Goal: Task Accomplishment & Management: Manage account settings

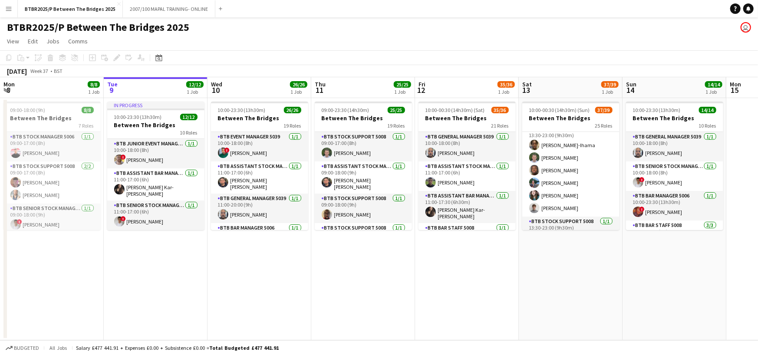
scroll to position [347, 0]
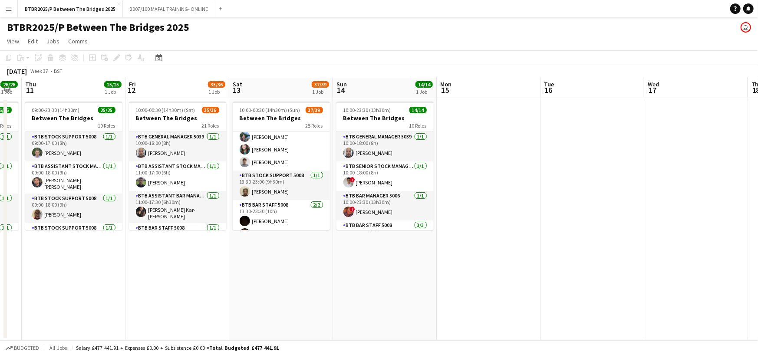
drag, startPoint x: 575, startPoint y: 92, endPoint x: 280, endPoint y: 99, distance: 294.9
click at [280, 99] on app-calendar-viewport "Mon 8 8/8 1 Job Tue 9 12/12 1 Job Wed 10 26/26 1 Job Thu 11 25/25 1 Job Fri 12 …" at bounding box center [379, 208] width 758 height 263
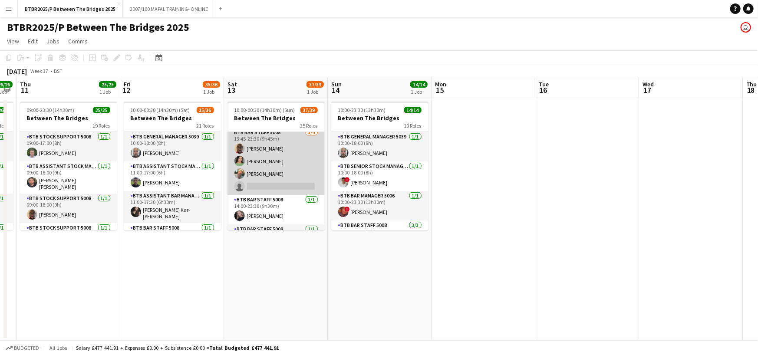
click at [281, 179] on app-card-role "BTB Bar Staff 5008 [DATE] 13:45-23:30 (9h45m) [PERSON_NAME] [PERSON_NAME] [PERS…" at bounding box center [275, 161] width 97 height 67
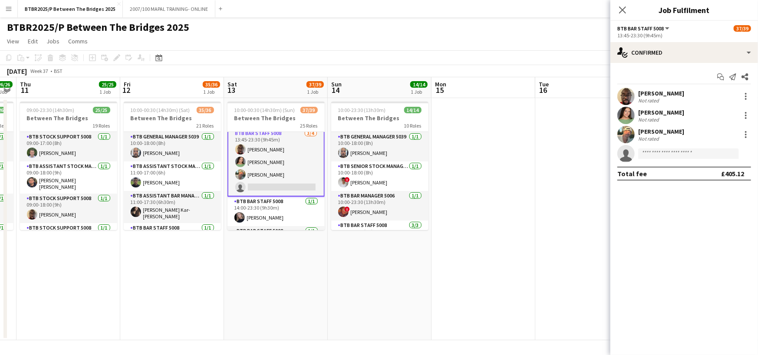
scroll to position [521, 0]
click at [662, 143] on div "[PERSON_NAME] Not rated [PERSON_NAME] Not rated [PERSON_NAME] Not rated single-…" at bounding box center [684, 125] width 148 height 75
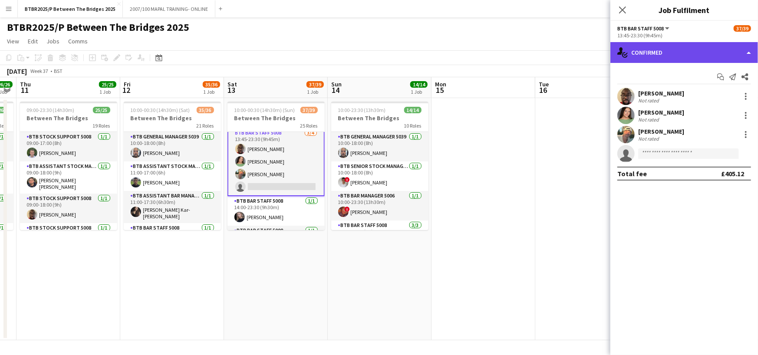
click at [695, 62] on div "single-neutral-actions-check-2 Confirmed" at bounding box center [684, 52] width 148 height 21
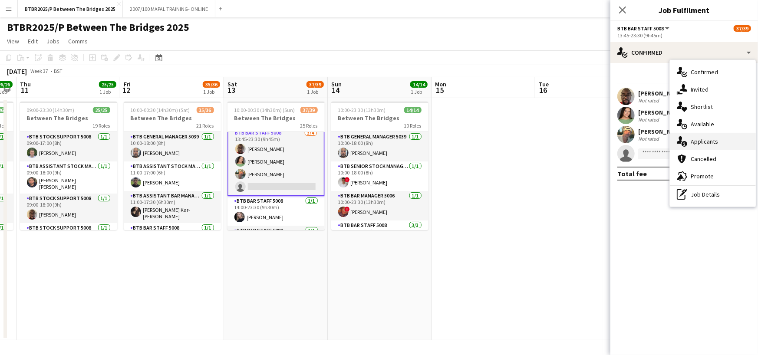
click at [717, 135] on div "single-neutral-actions-information Applicants" at bounding box center [713, 141] width 86 height 17
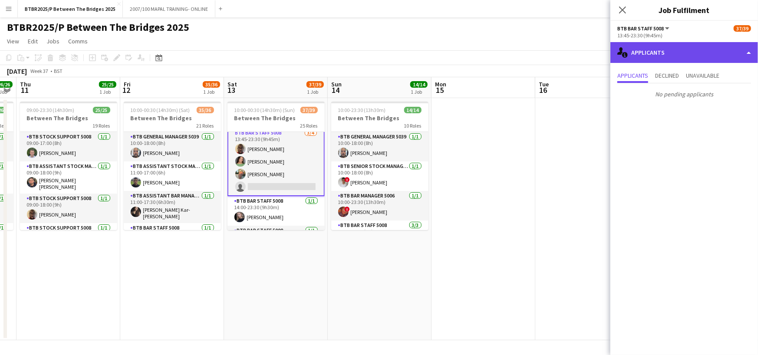
click at [687, 55] on div "single-neutral-actions-information Applicants" at bounding box center [684, 52] width 148 height 21
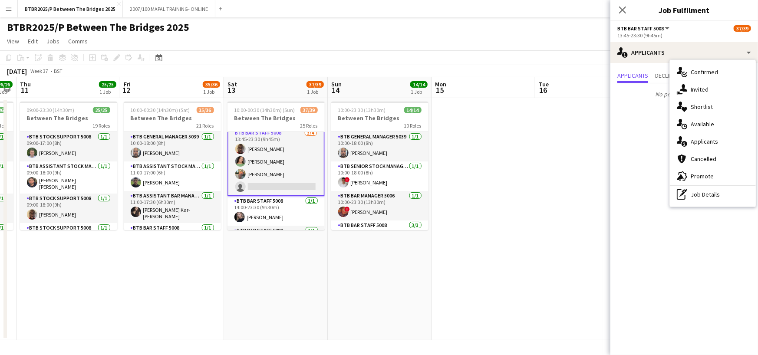
click at [700, 72] on span "Confirmed" at bounding box center [704, 72] width 27 height 8
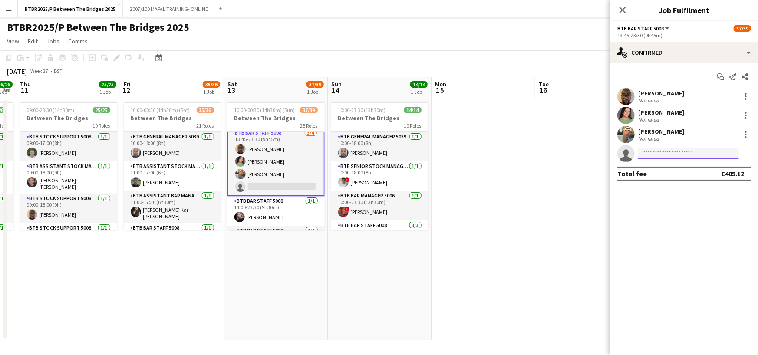
type input "*"
click at [656, 151] on input "*" at bounding box center [688, 153] width 101 height 10
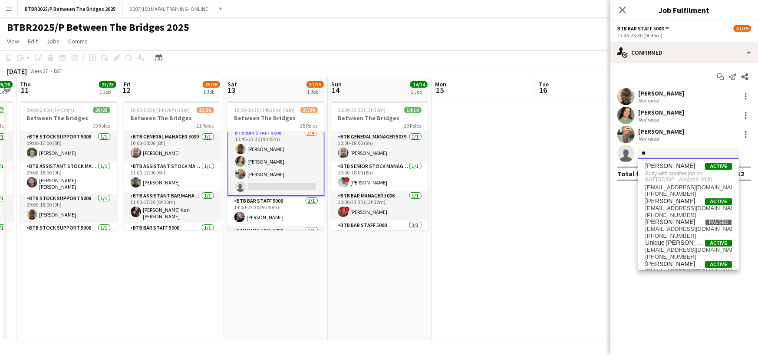
type input "***"
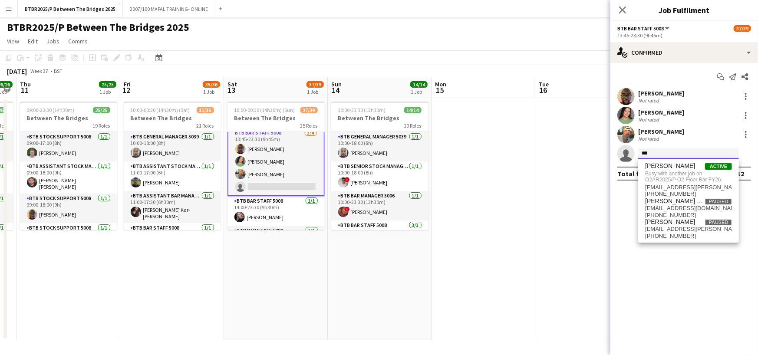
drag, startPoint x: 668, startPoint y: 152, endPoint x: 642, endPoint y: 150, distance: 26.2
click at [642, 150] on input "***" at bounding box center [688, 153] width 101 height 10
click at [507, 14] on app-navbar "Menu Boards Boards Boards All jobs Status Workforce Workforce My Workforce Recr…" at bounding box center [379, 8] width 758 height 17
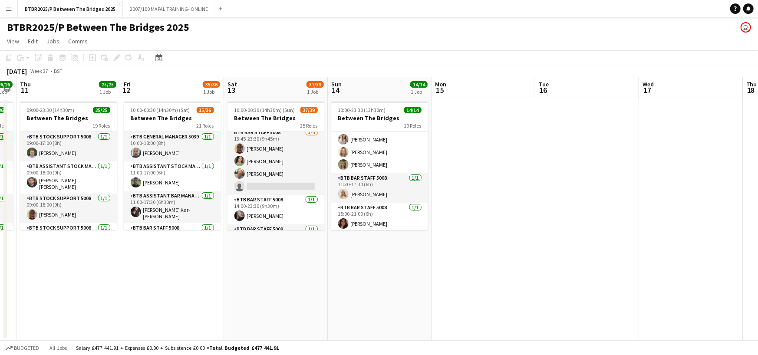
scroll to position [87, 0]
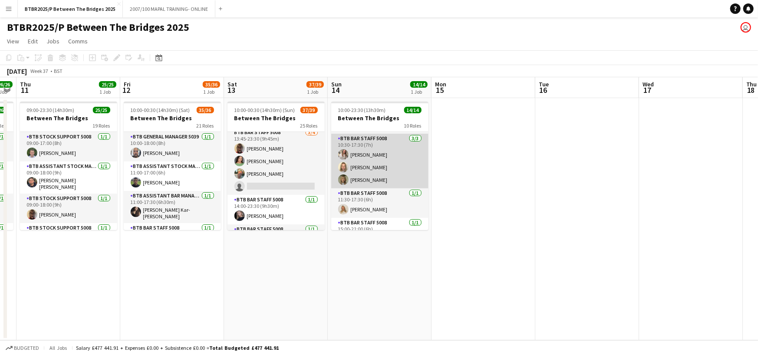
click at [385, 153] on app-card-role "BTB Bar Staff 5008 [DATE] 10:30-17:30 (7h) [PERSON_NAME] [PERSON_NAME] [PERSON_…" at bounding box center [379, 161] width 97 height 55
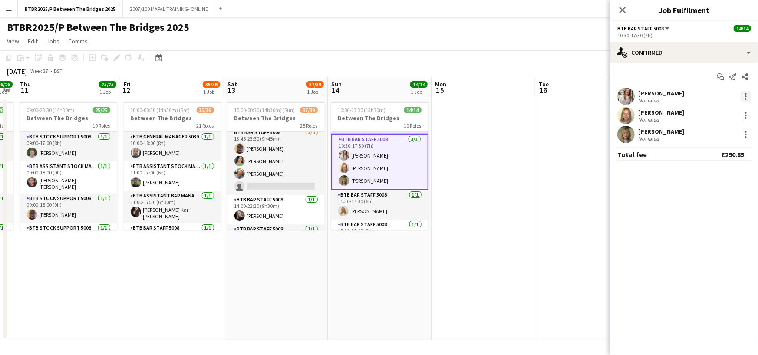
click at [748, 97] on div at bounding box center [746, 96] width 10 height 10
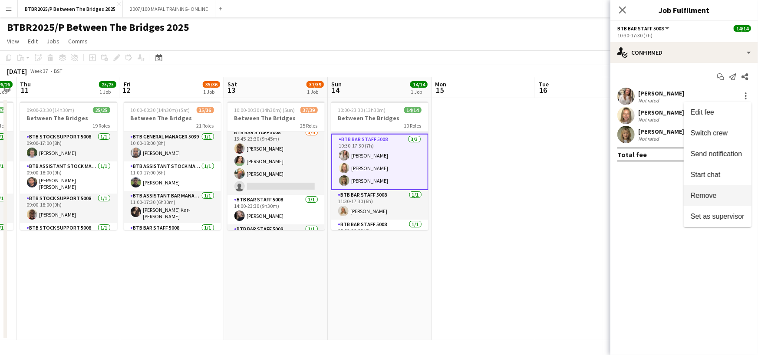
click at [704, 195] on span "Remove" at bounding box center [704, 195] width 26 height 7
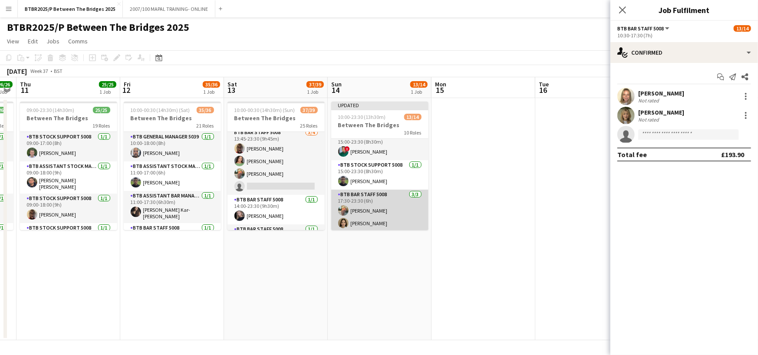
scroll to position [125, 0]
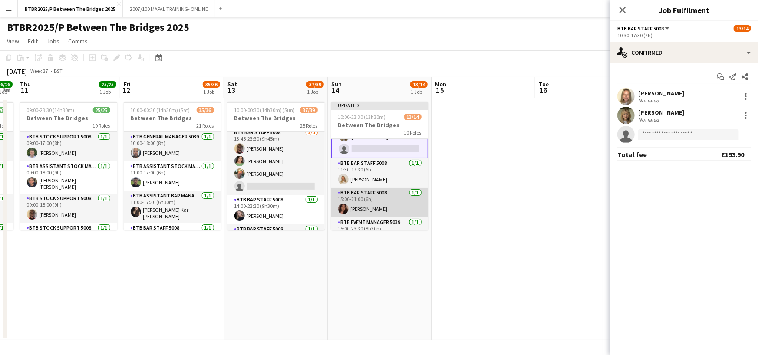
click at [388, 199] on app-card-role "BTB Bar Staff 5008 [DATE] 15:00-21:00 (6h) [PERSON_NAME]" at bounding box center [379, 203] width 97 height 30
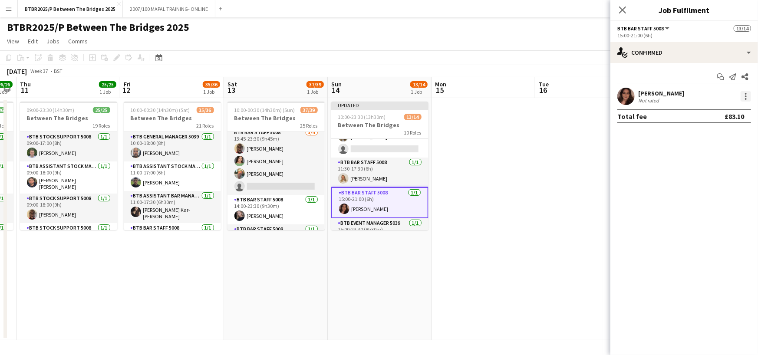
click at [746, 93] on div at bounding box center [746, 94] width 2 height 2
click at [711, 197] on span "Remove" at bounding box center [704, 195] width 26 height 7
click at [539, 35] on app-page-menu "View Day view expanded Day view collapsed Month view Date picker Jump to [DATE]…" at bounding box center [379, 42] width 758 height 16
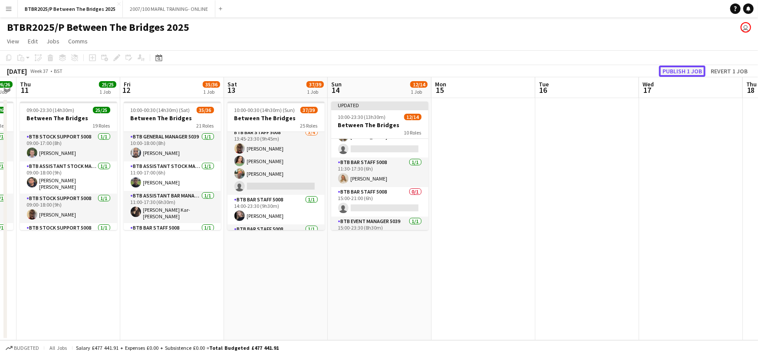
click at [669, 70] on button "Publish 1 job" at bounding box center [682, 71] width 46 height 11
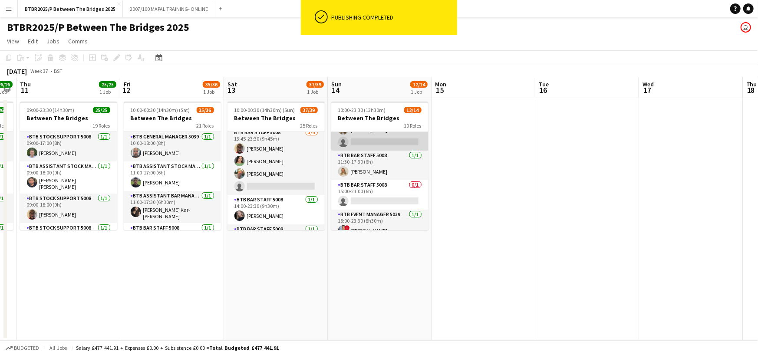
click at [377, 144] on app-card-role "BTB Bar Staff 5008 [DATE] 10:30-17:30 (7h) [PERSON_NAME] [PERSON_NAME] single-n…" at bounding box center [379, 123] width 97 height 55
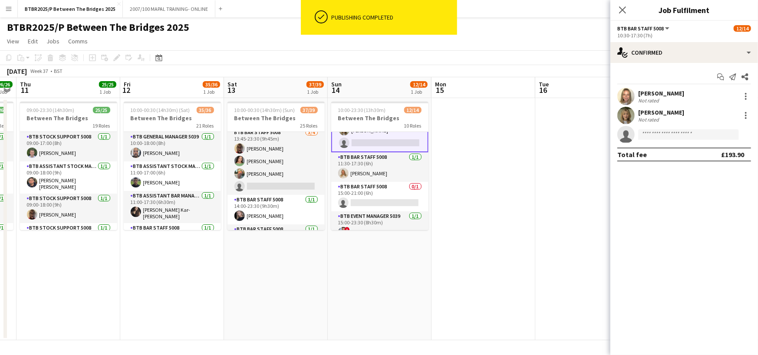
scroll to position [125, 0]
click at [655, 133] on input at bounding box center [688, 134] width 101 height 10
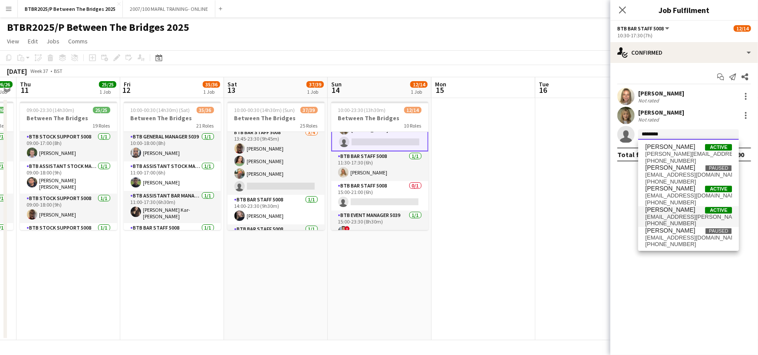
type input "*********"
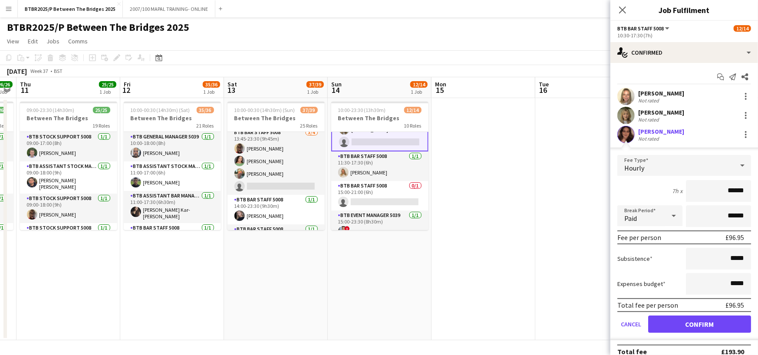
click button "Confirm" at bounding box center [699, 324] width 103 height 17
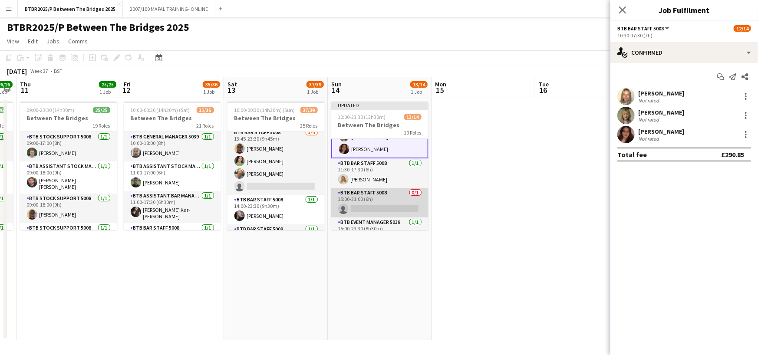
click at [354, 207] on app-card-role "BTB Bar Staff 5008 0/1 15:00-21:00 (6h) single-neutral-actions" at bounding box center [379, 203] width 97 height 30
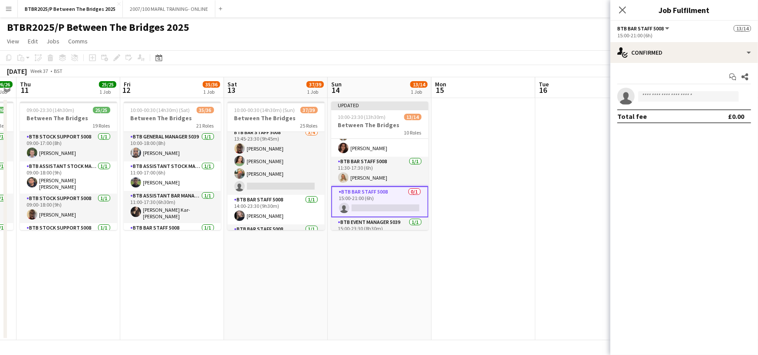
scroll to position [125, 0]
click at [664, 99] on input at bounding box center [688, 96] width 101 height 10
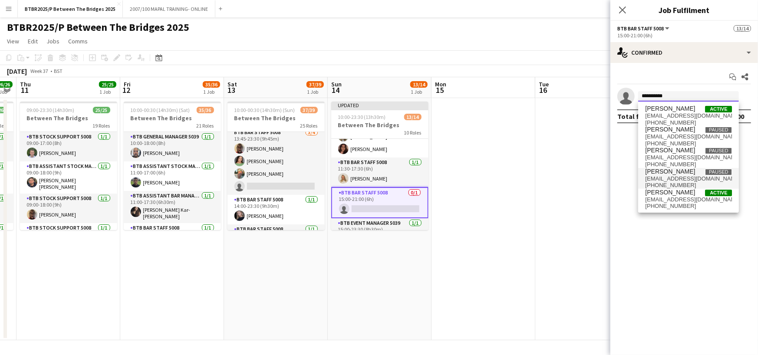
type input "**********"
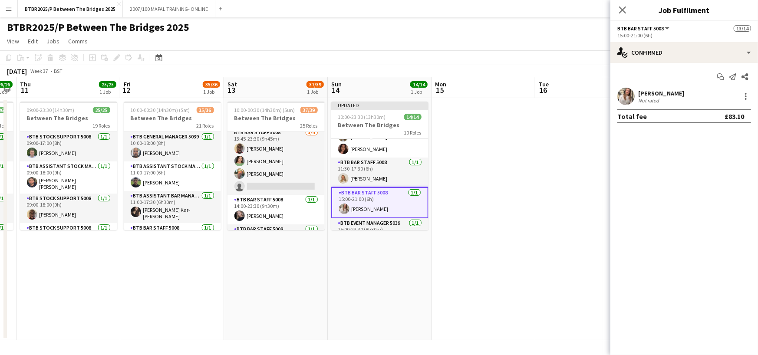
click at [593, 69] on div "[DATE] Week 37 • BST Publish 1 job Revert 1 job" at bounding box center [379, 71] width 758 height 12
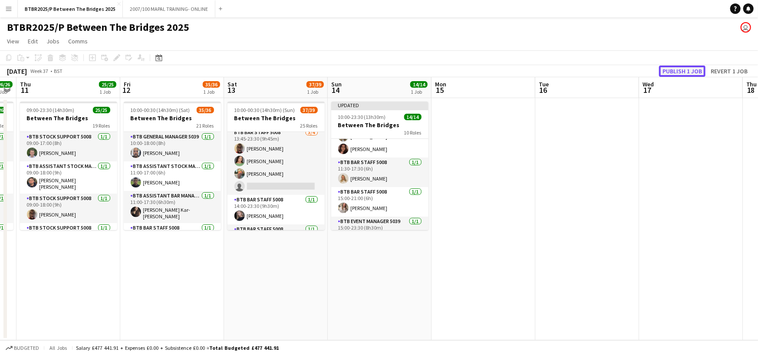
click at [687, 69] on button "Publish 1 job" at bounding box center [682, 71] width 46 height 11
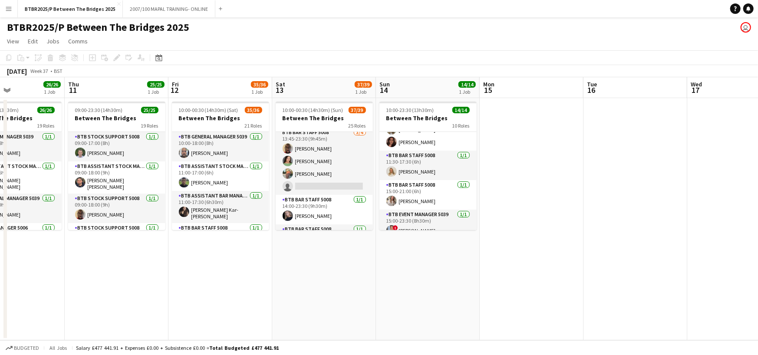
scroll to position [0, 238]
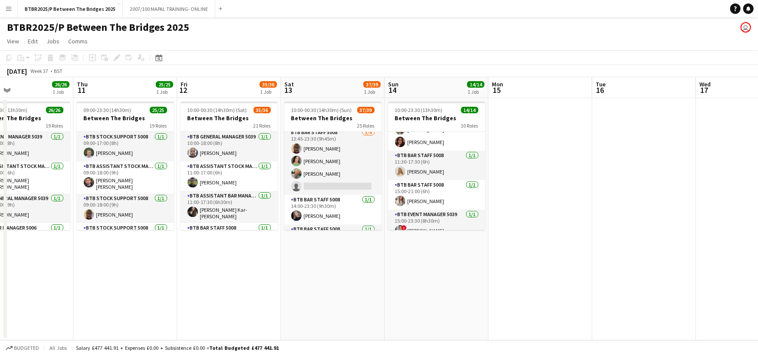
drag, startPoint x: 251, startPoint y: 86, endPoint x: 308, endPoint y: 84, distance: 56.9
click at [308, 84] on app-calendar-viewport "Mon 8 8/8 1 Job Tue 9 12/12 1 Job Wed 10 26/26 1 Job Thu 11 25/25 1 Job Fri 12 …" at bounding box center [379, 208] width 758 height 263
